Goal: Task Accomplishment & Management: Use online tool/utility

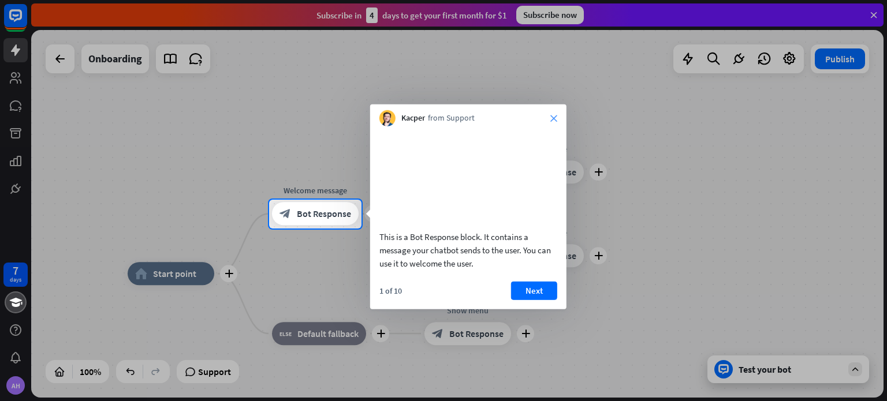
click at [552, 116] on icon "close" at bounding box center [553, 118] width 7 height 7
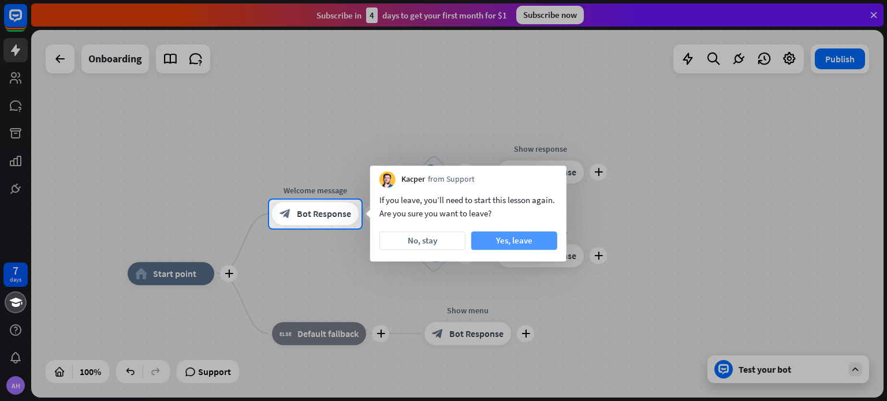
click at [479, 233] on button "Yes, leave" at bounding box center [514, 241] width 86 height 18
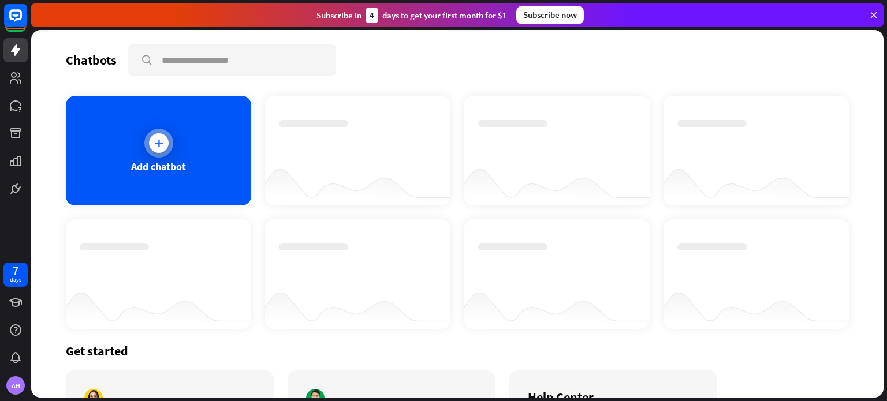
click at [185, 128] on div "Add chatbot" at bounding box center [158, 151] width 185 height 110
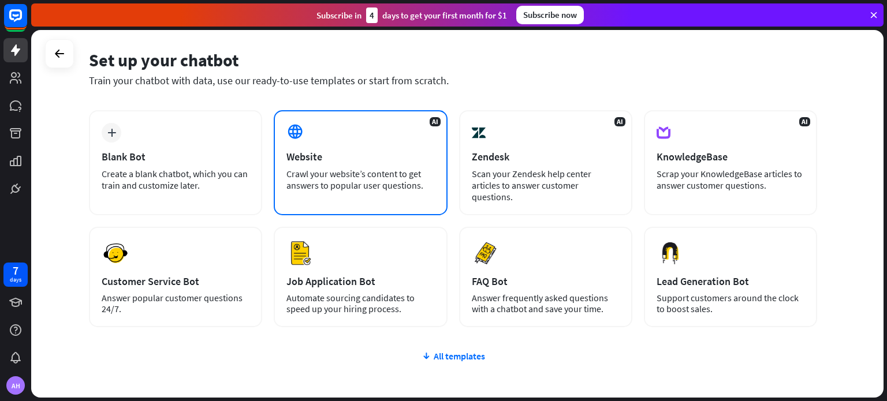
scroll to position [43, 0]
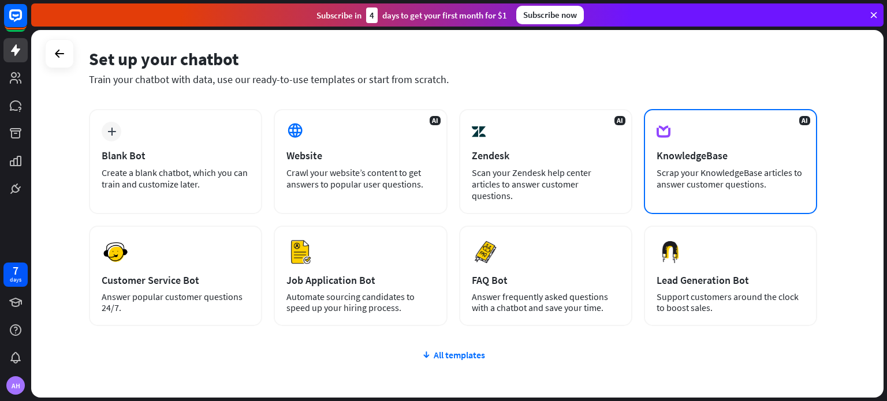
click at [668, 158] on div "KnowledgeBase" at bounding box center [731, 155] width 148 height 13
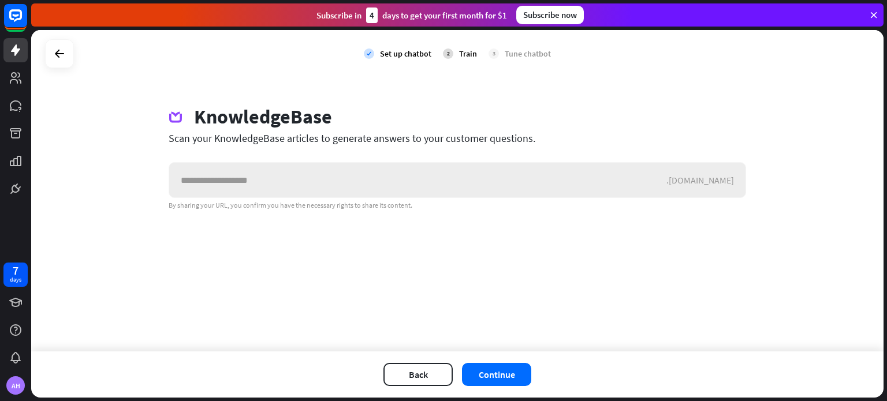
click at [571, 185] on input "text" at bounding box center [417, 180] width 497 height 35
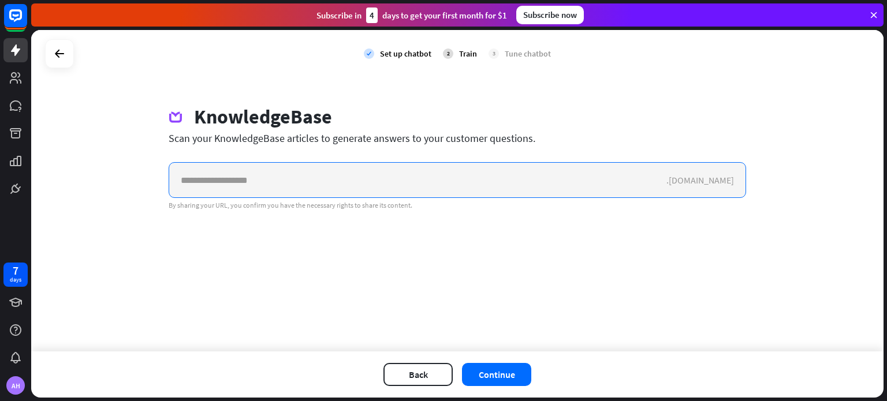
paste input "**********"
type input "**********"
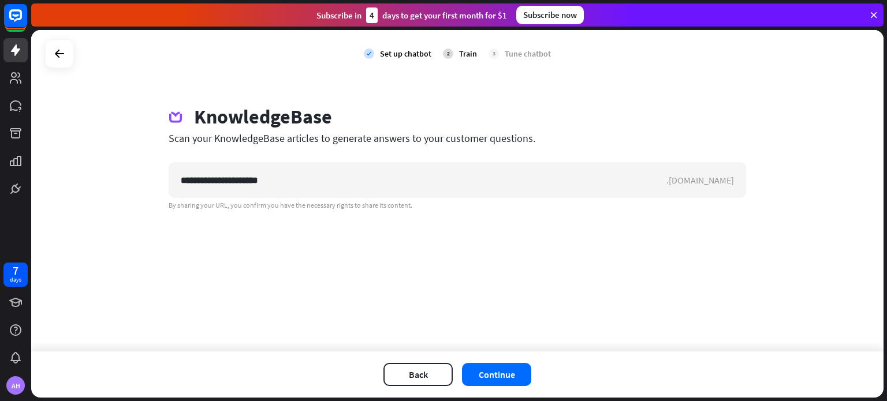
click at [526, 276] on div "**********" at bounding box center [457, 191] width 853 height 322
click at [501, 369] on button "Continue" at bounding box center [496, 374] width 69 height 23
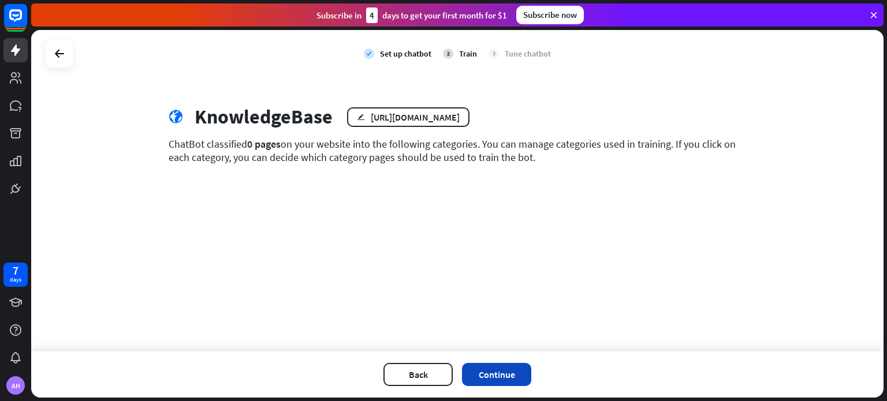
click at [494, 375] on button "Continue" at bounding box center [496, 374] width 69 height 23
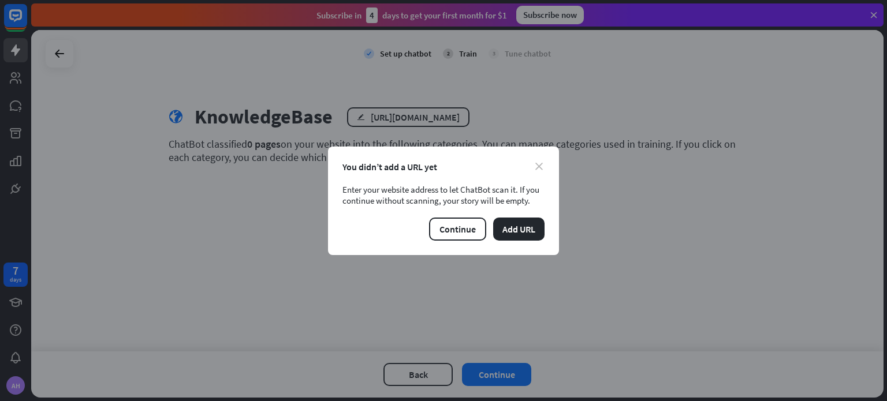
click at [540, 166] on icon "close" at bounding box center [539, 167] width 8 height 8
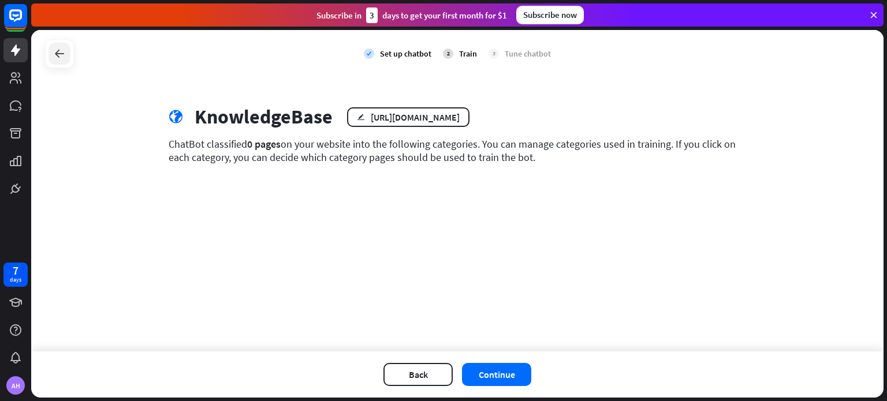
click at [60, 57] on icon at bounding box center [60, 54] width 14 height 14
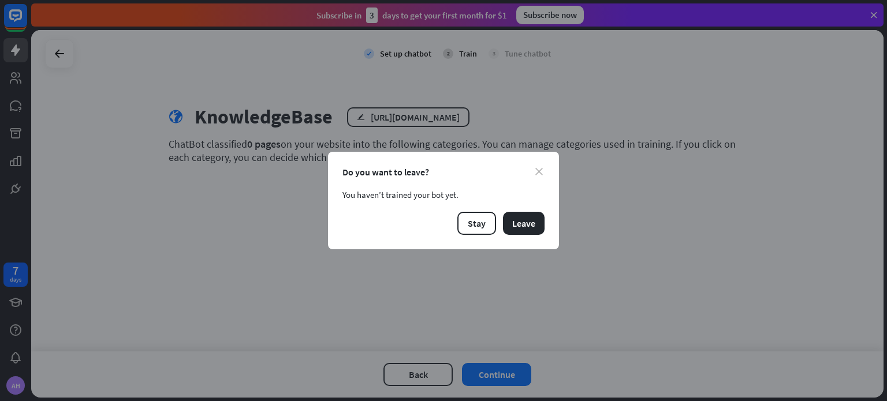
click at [542, 170] on icon "close" at bounding box center [539, 172] width 8 height 8
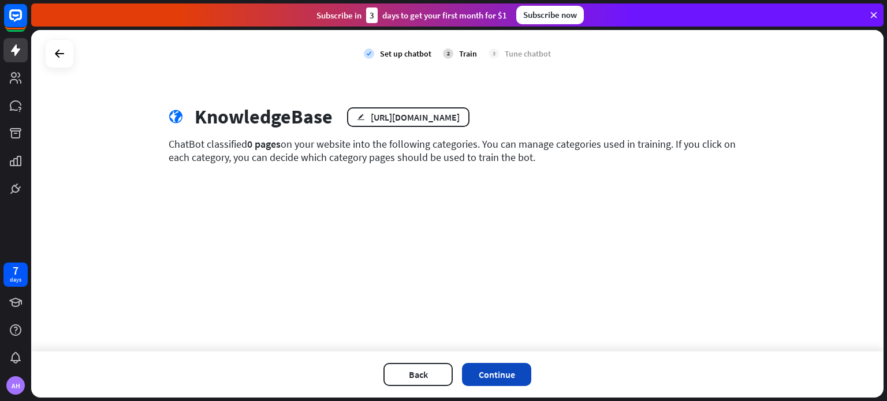
click at [467, 377] on button "Continue" at bounding box center [496, 374] width 69 height 23
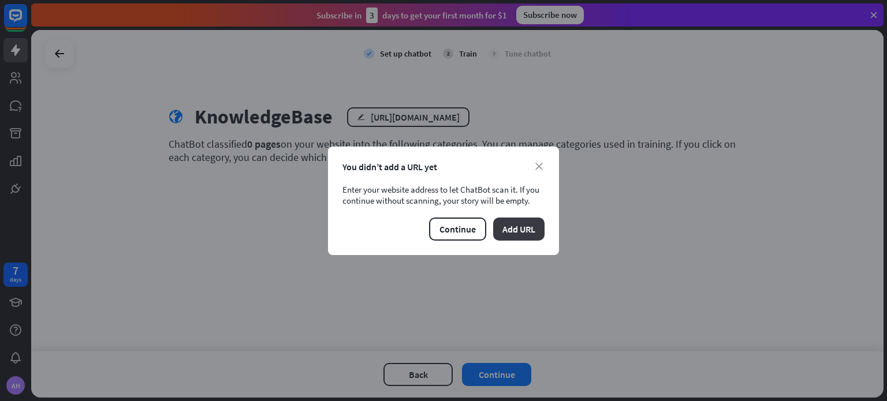
click at [508, 232] on button "Add URL" at bounding box center [518, 229] width 51 height 23
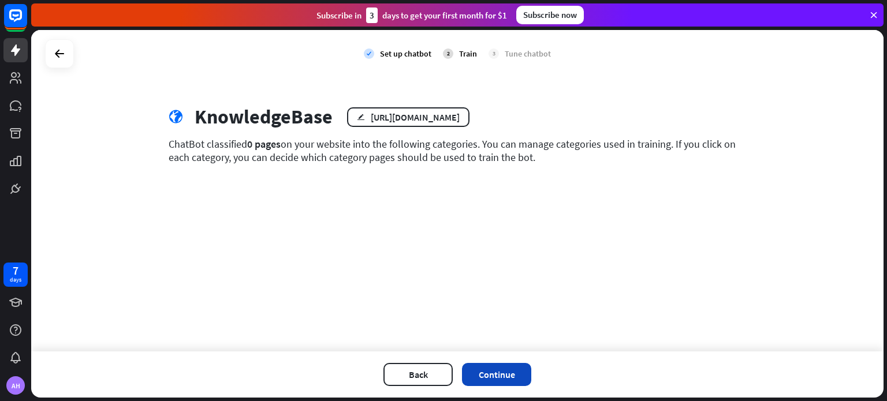
click at [486, 373] on button "Continue" at bounding box center [496, 374] width 69 height 23
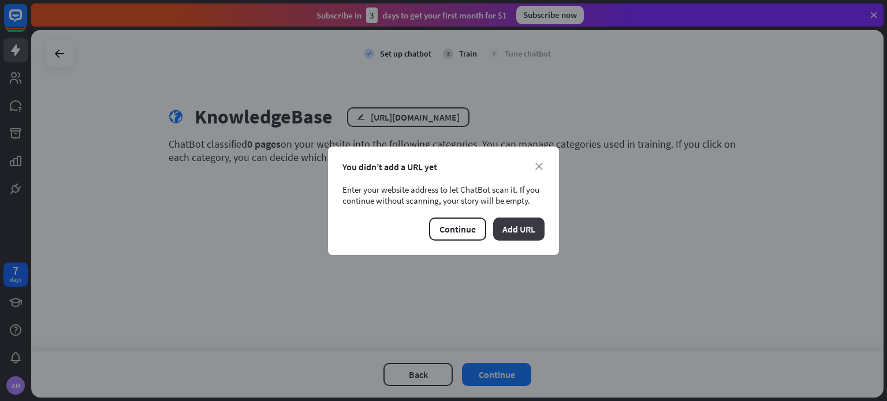
click at [522, 228] on button "Add URL" at bounding box center [518, 229] width 51 height 23
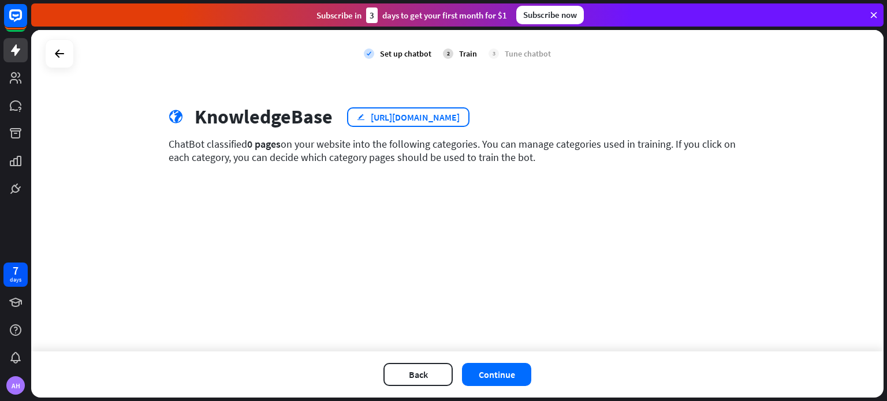
click at [403, 118] on div "[URL][DOMAIN_NAME]" at bounding box center [415, 117] width 89 height 12
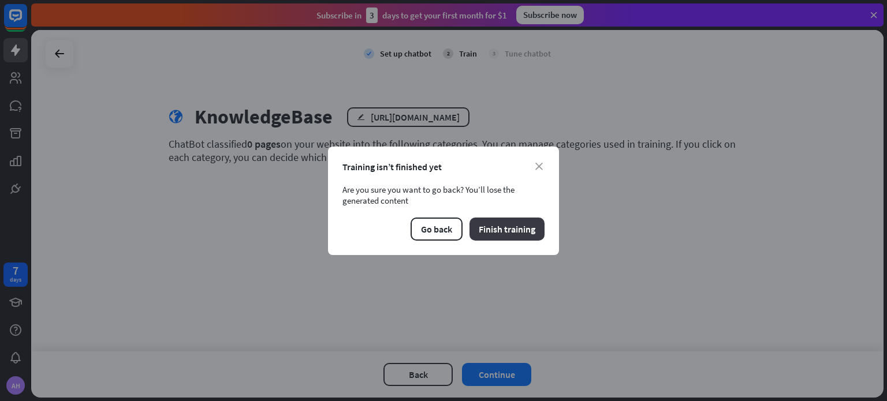
click at [501, 225] on button "Finish training" at bounding box center [507, 229] width 75 height 23
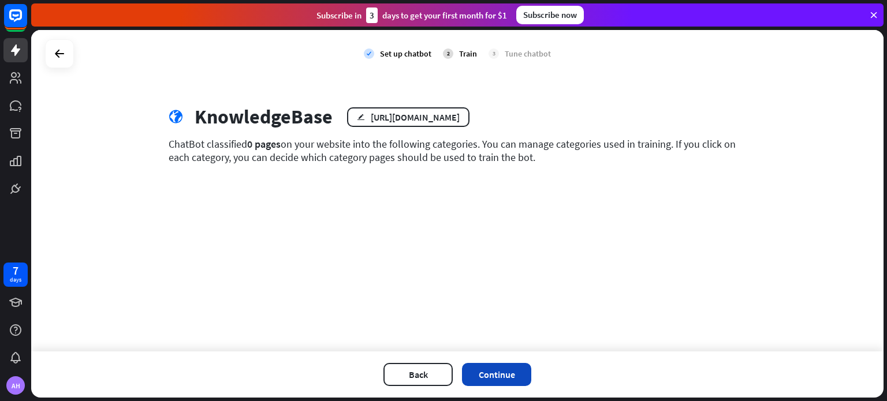
click at [498, 371] on button "Continue" at bounding box center [496, 374] width 69 height 23
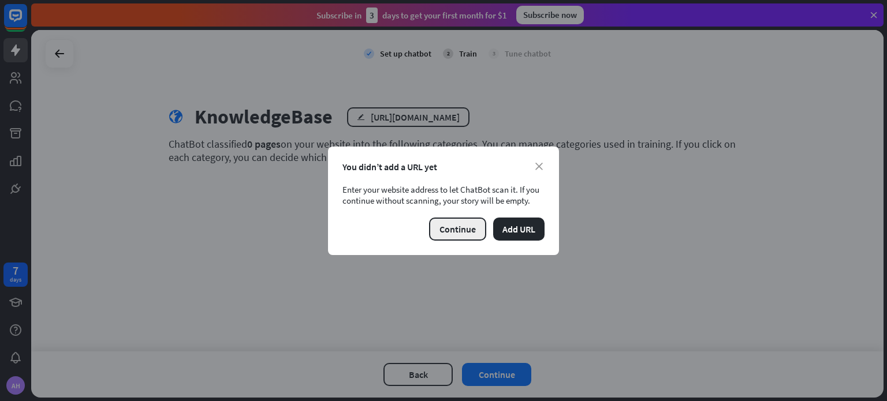
click at [476, 222] on button "Continue" at bounding box center [457, 229] width 57 height 23
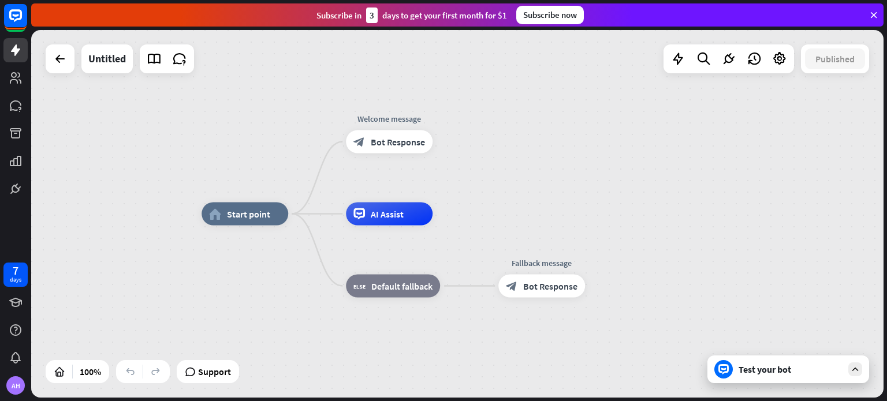
click at [739, 369] on div "Test your bot" at bounding box center [791, 370] width 104 height 12
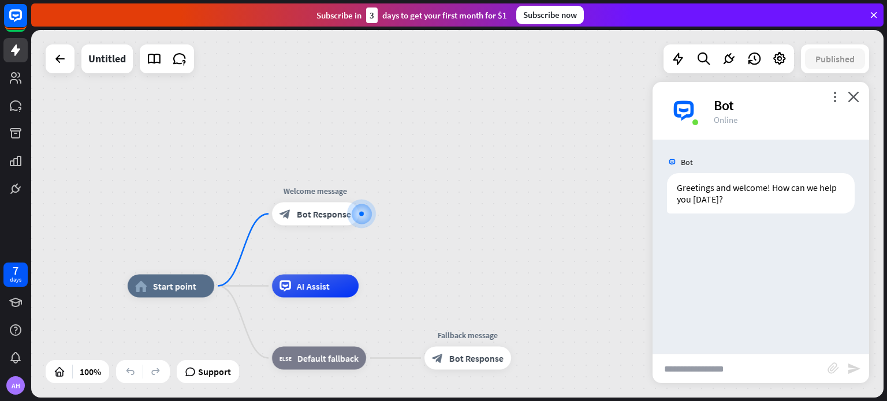
click at [724, 374] on input "text" at bounding box center [740, 369] width 175 height 29
type input "*"
type input "**********"
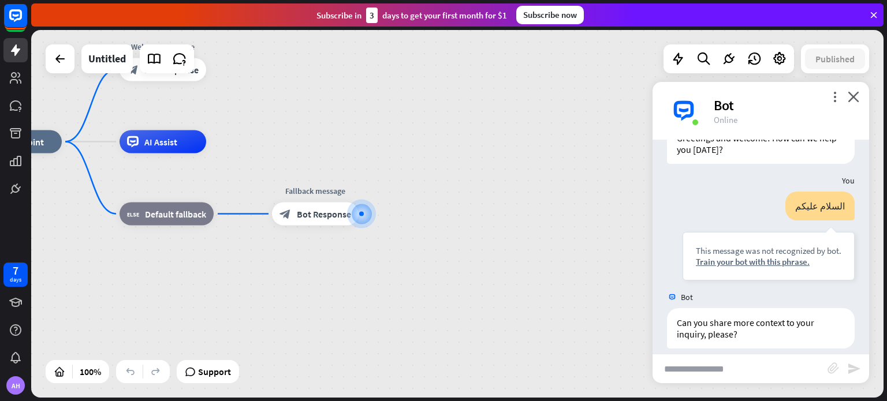
scroll to position [61, 0]
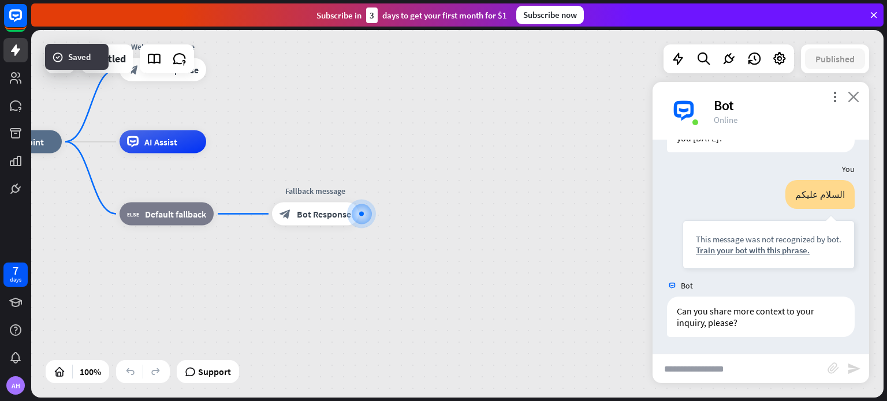
click at [855, 100] on icon "close" at bounding box center [854, 96] width 12 height 11
